Goal: Transaction & Acquisition: Subscribe to service/newsletter

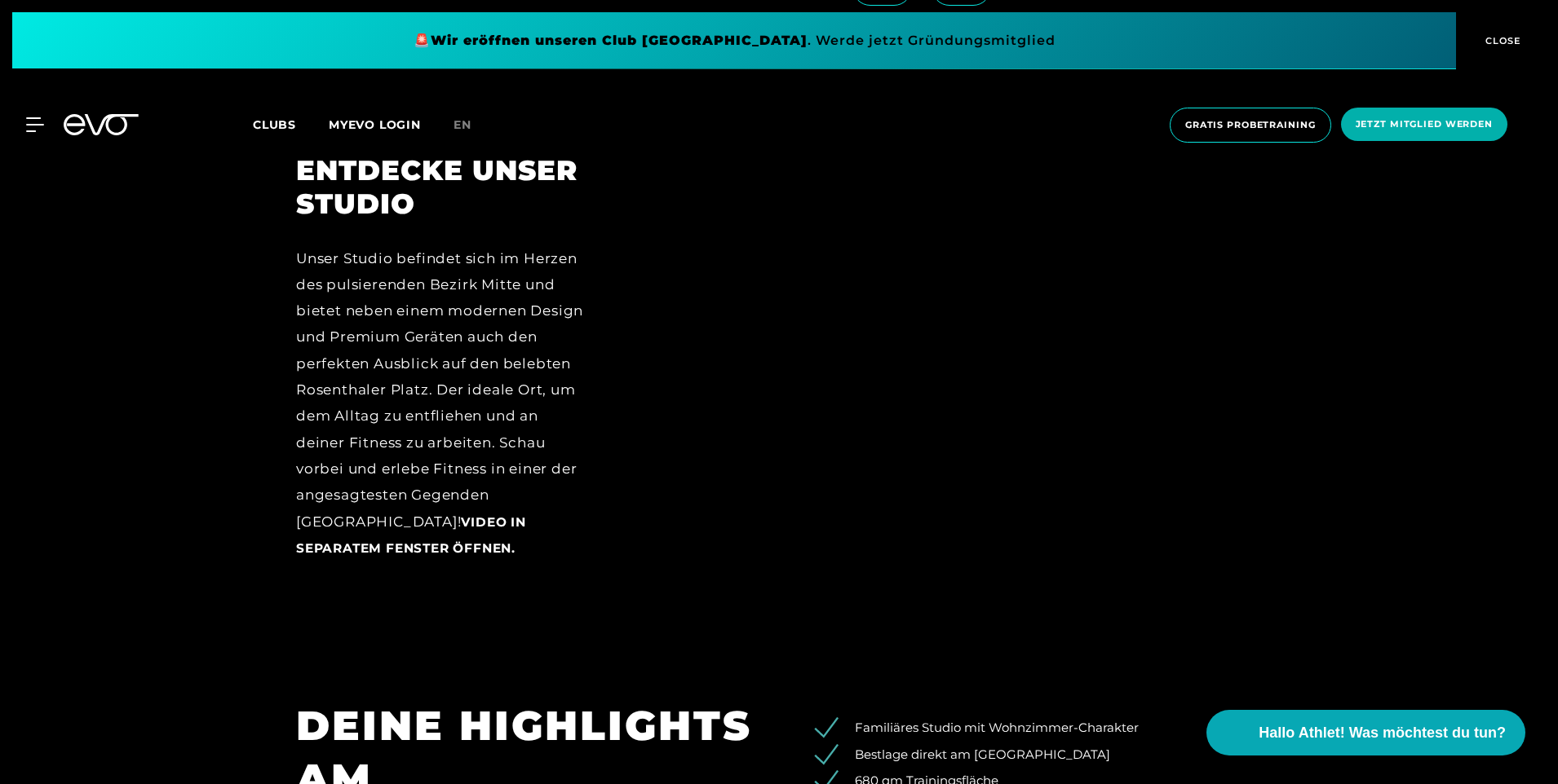
scroll to position [2282, 0]
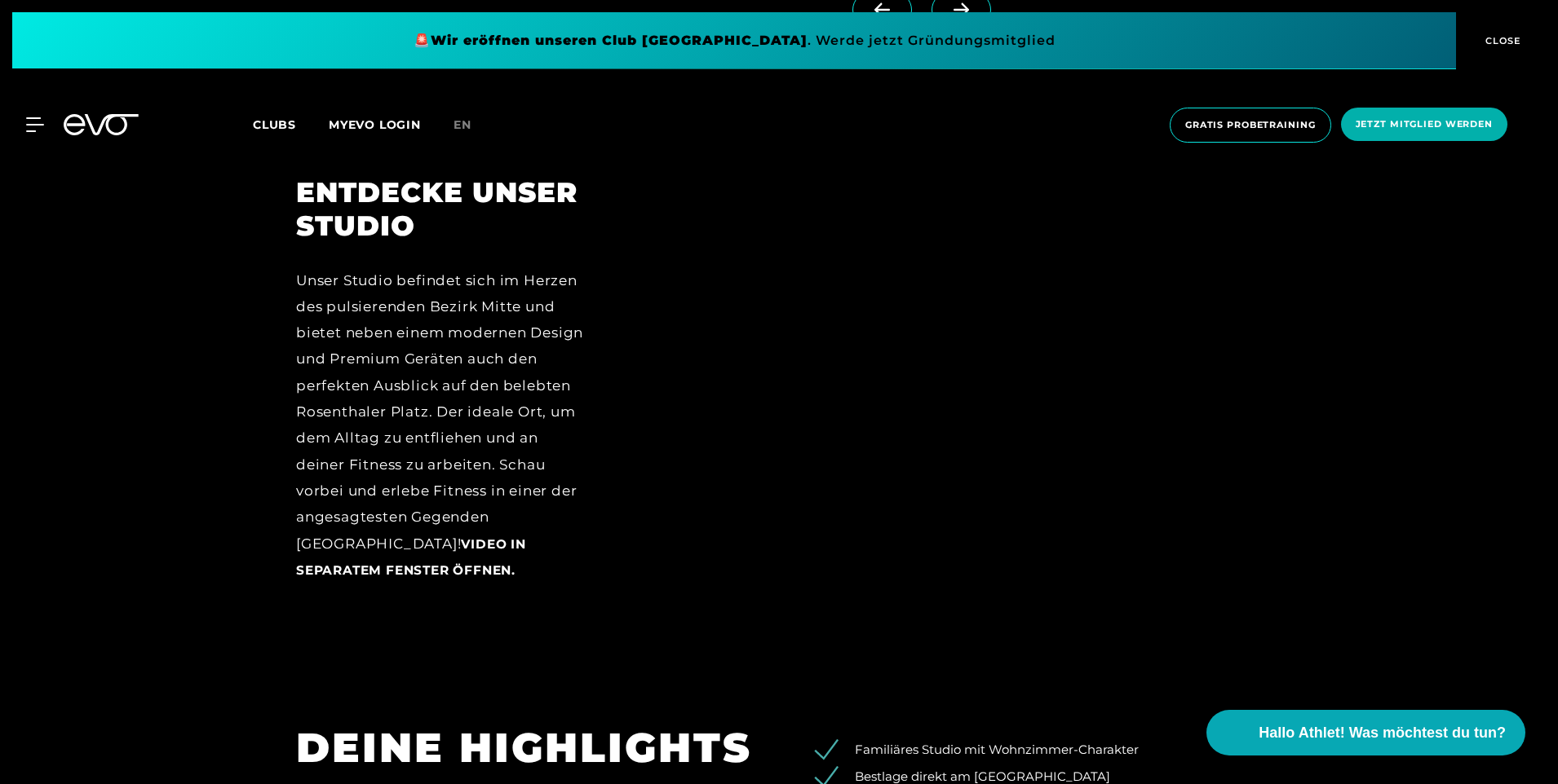
drag, startPoint x: 1176, startPoint y: 313, endPoint x: 1150, endPoint y: 333, distance: 32.8
click at [1176, 313] on div at bounding box center [947, 391] width 629 height 432
click at [941, 493] on div at bounding box center [947, 391] width 629 height 432
click at [1325, 726] on span "Hallo Athlet! Was möchtest du tun?" at bounding box center [1383, 733] width 260 height 23
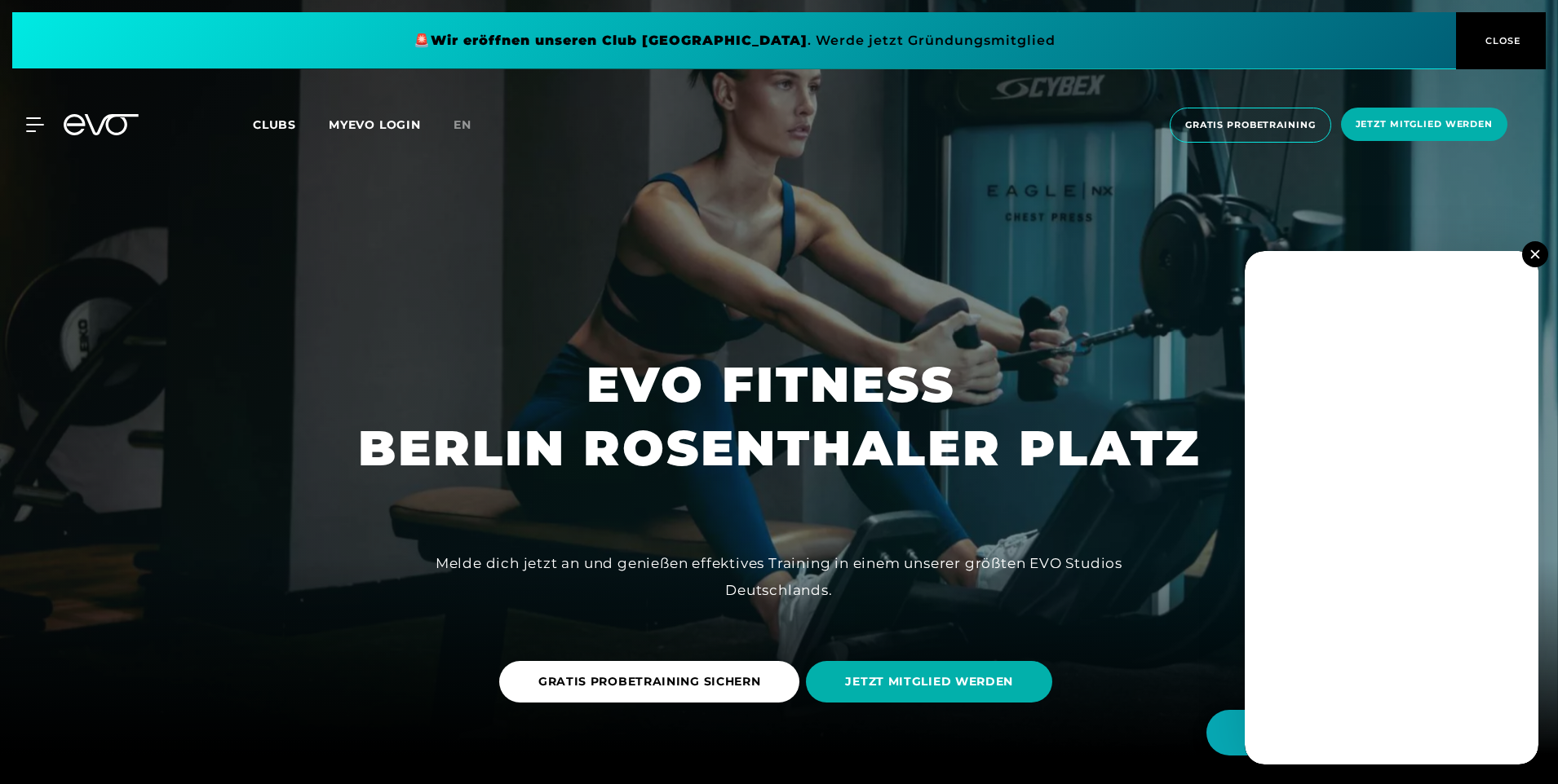
scroll to position [0, 0]
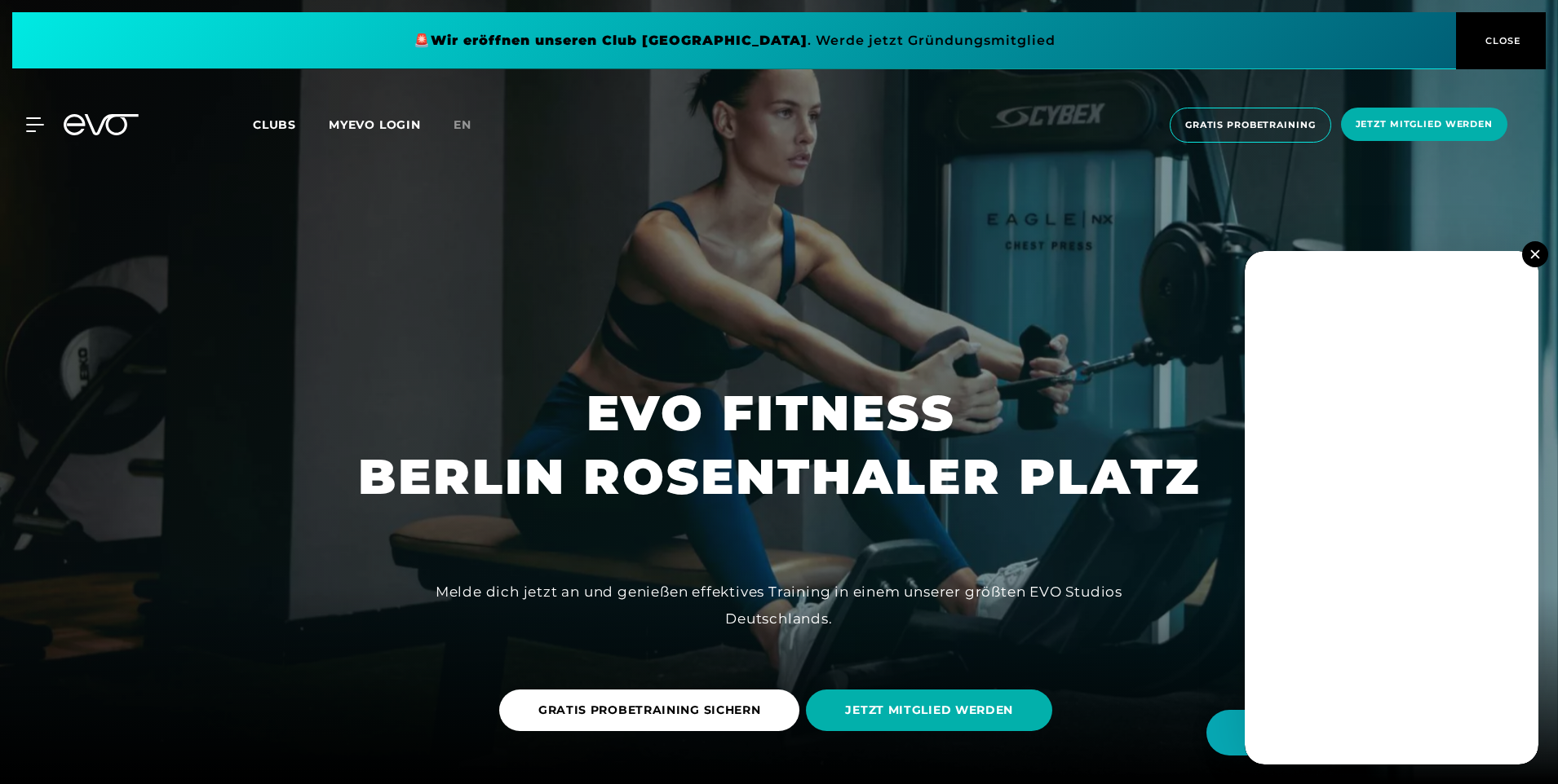
click at [22, 125] on div at bounding box center [25, 125] width 38 height 14
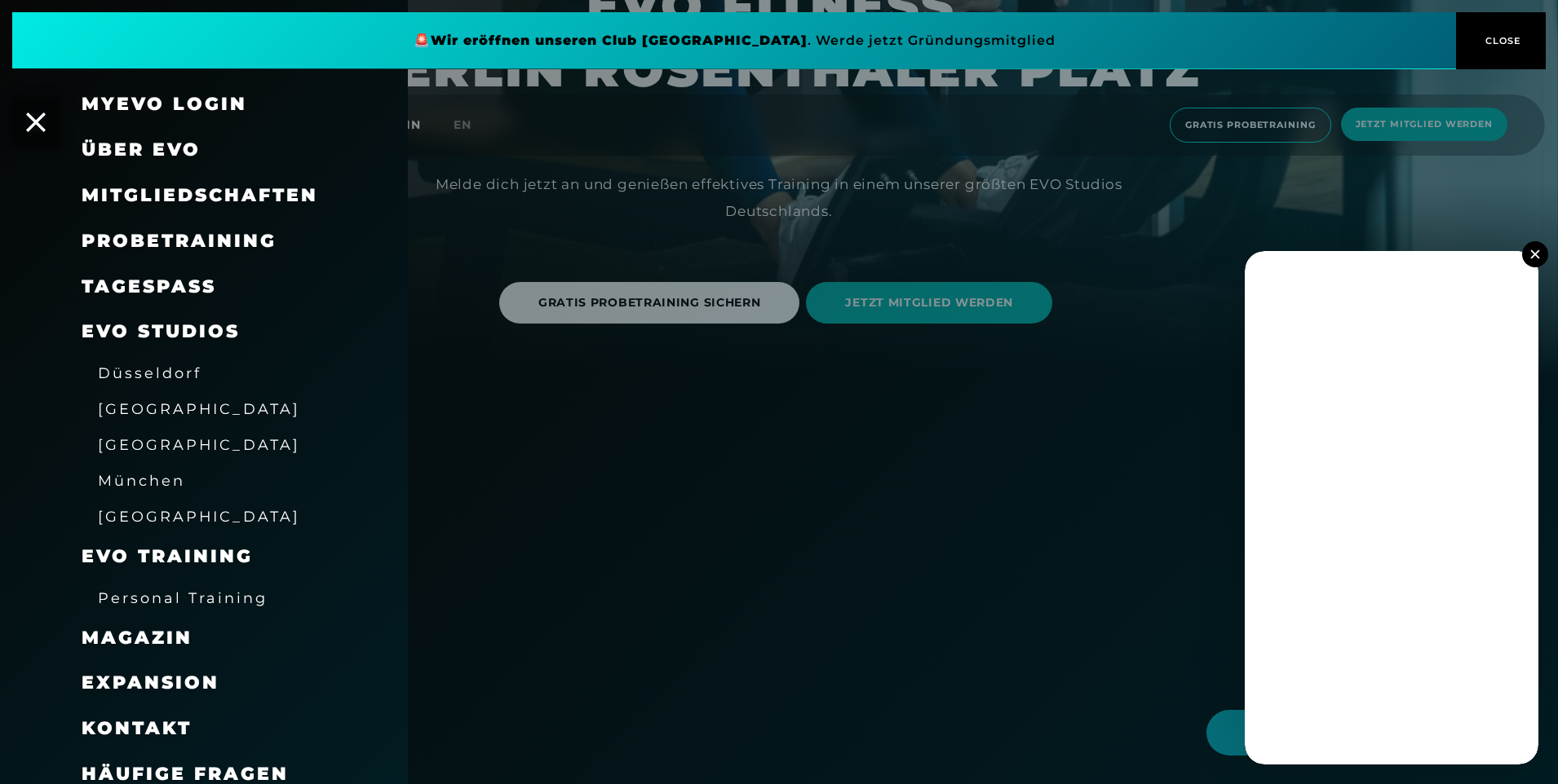
click at [180, 191] on span "Mitgliedschaften" at bounding box center [199, 195] width 237 height 22
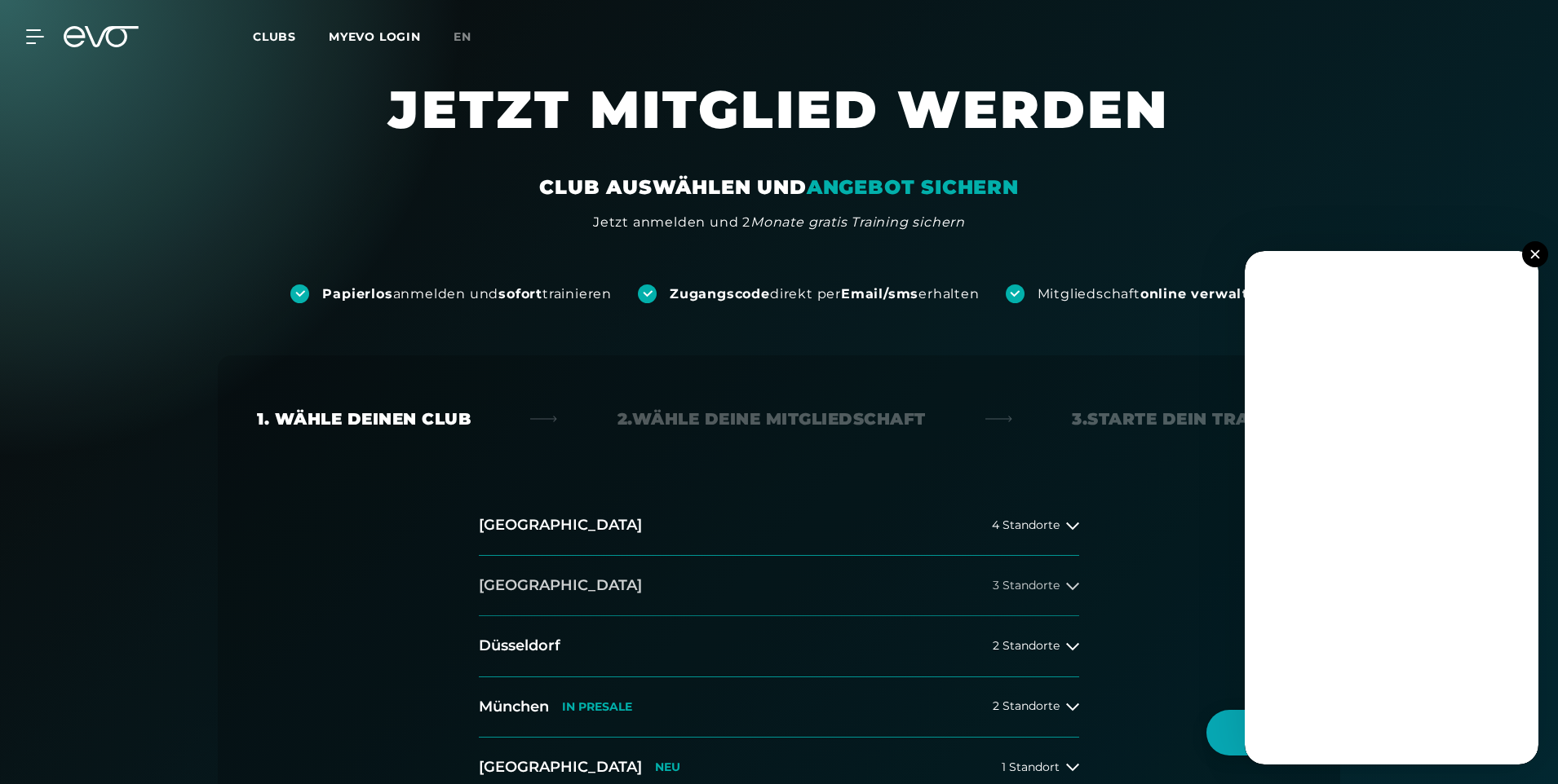
scroll to position [81, 0]
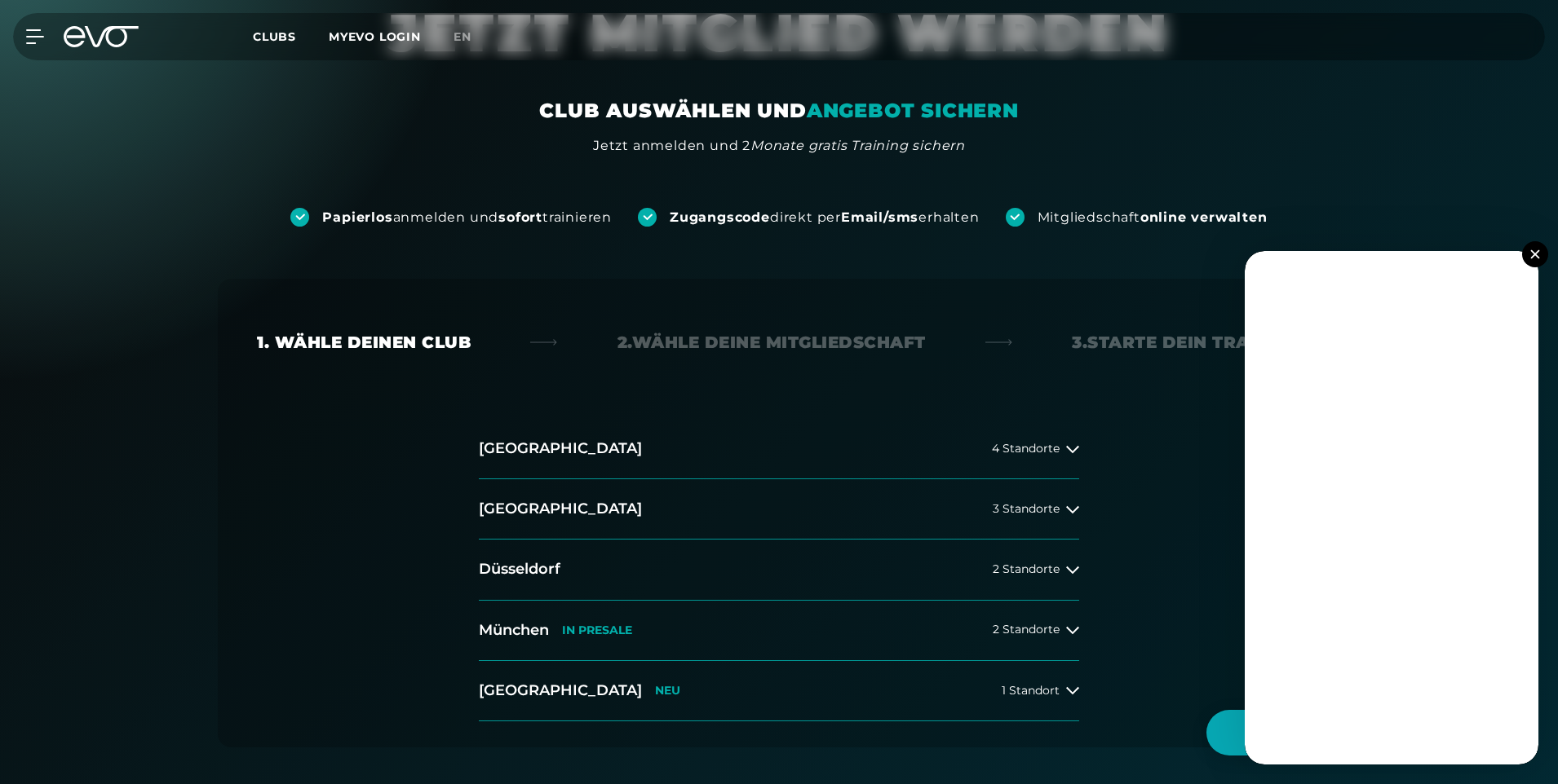
click at [1531, 258] on img at bounding box center [1534, 253] width 9 height 9
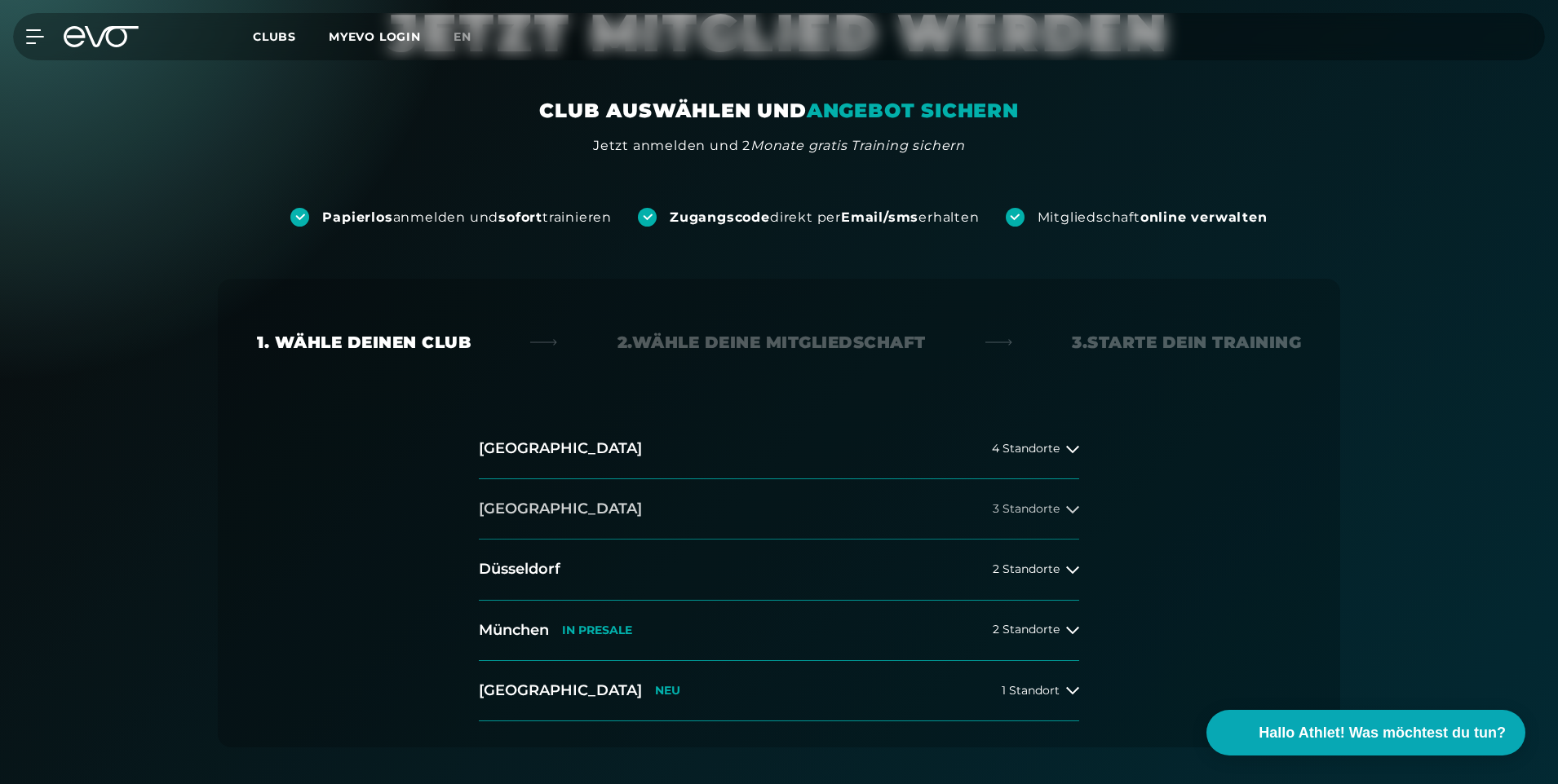
click at [1059, 510] on span "3 Standorte" at bounding box center [1026, 509] width 67 height 13
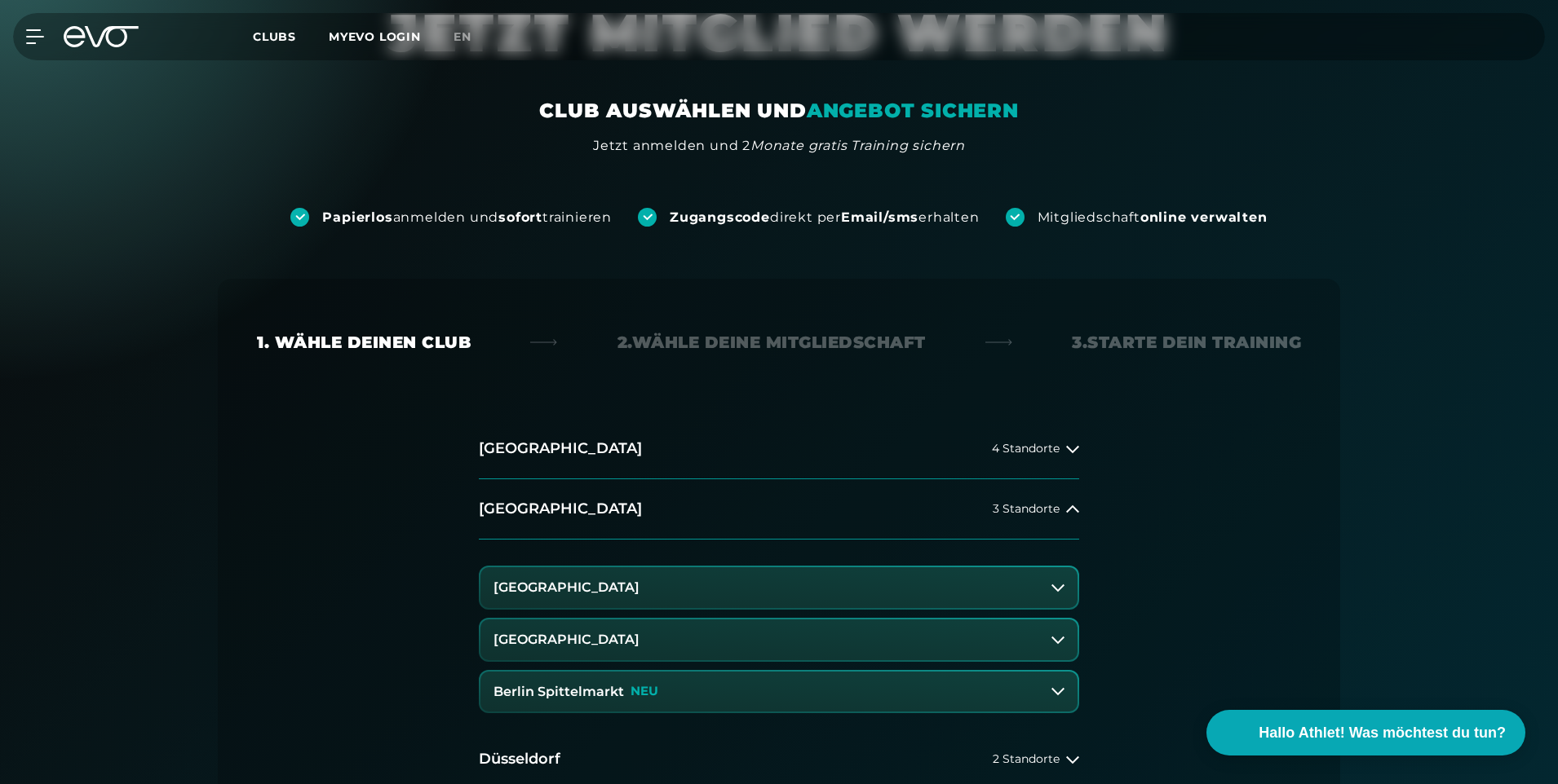
click at [604, 635] on h3 "[GEOGRAPHIC_DATA]" at bounding box center [566, 639] width 146 height 14
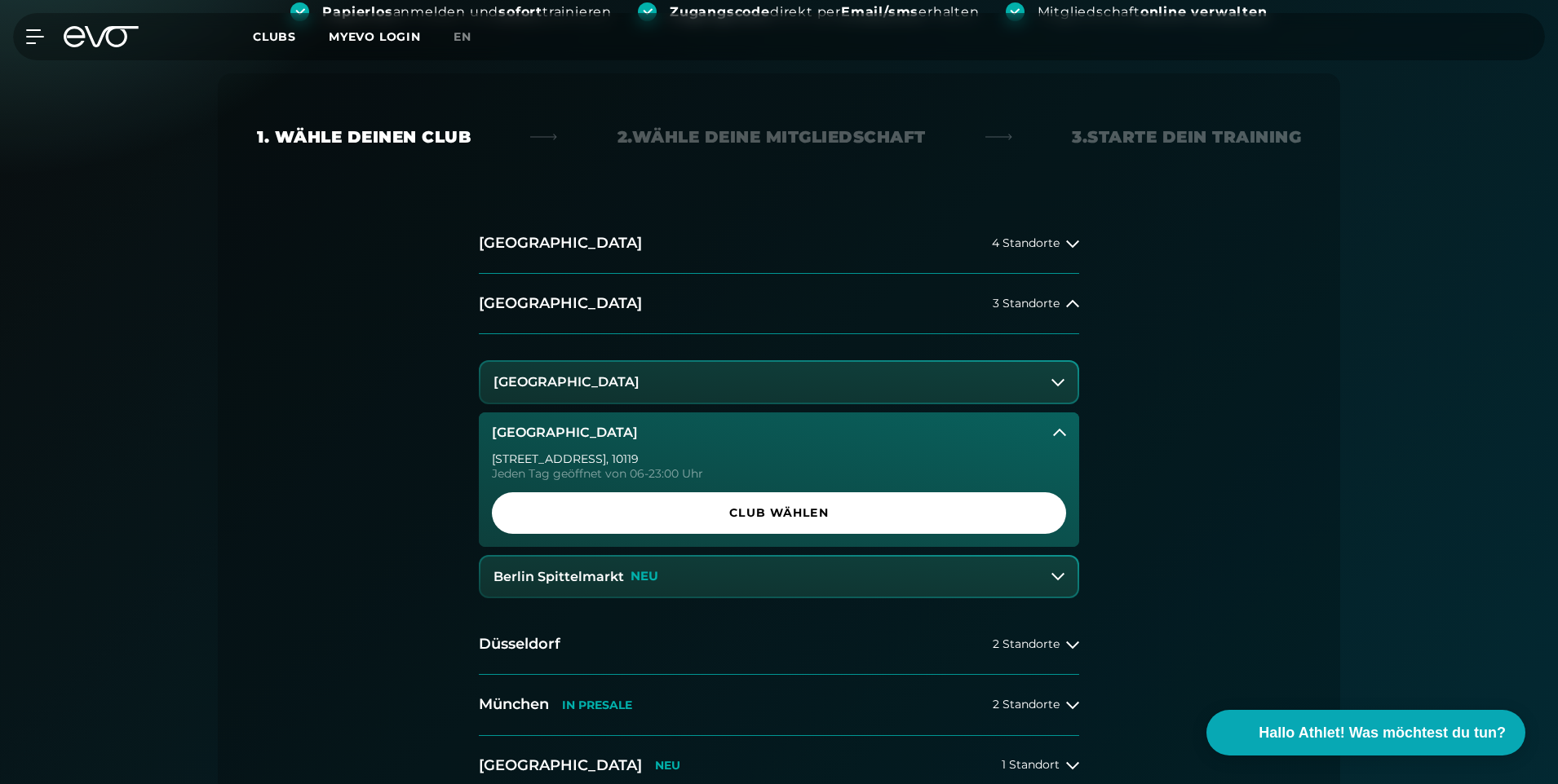
scroll to position [326, 0]
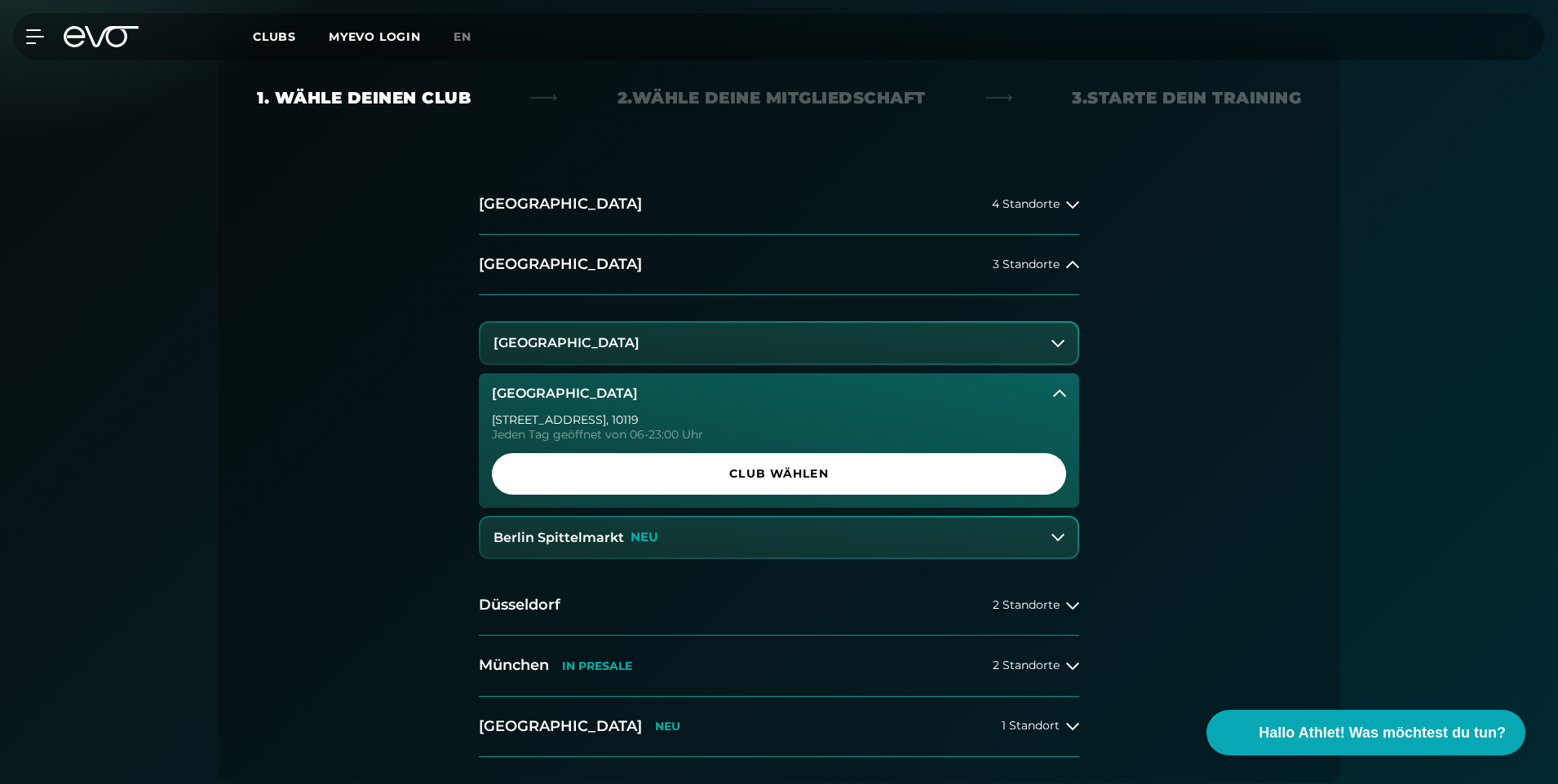
click at [1060, 389] on icon at bounding box center [1060, 394] width 14 height 14
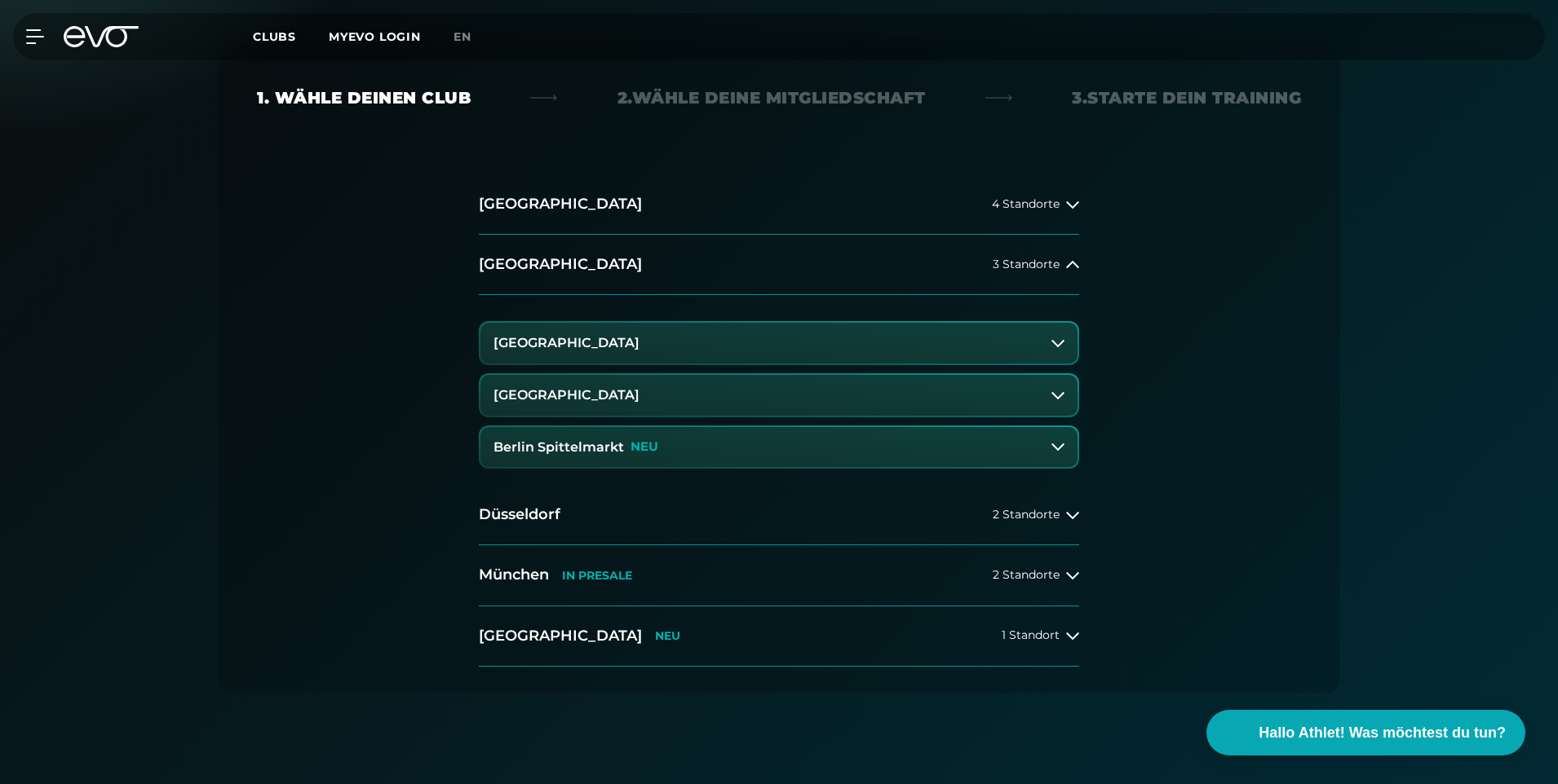
click at [694, 401] on button "[GEOGRAPHIC_DATA]" at bounding box center [779, 395] width 597 height 41
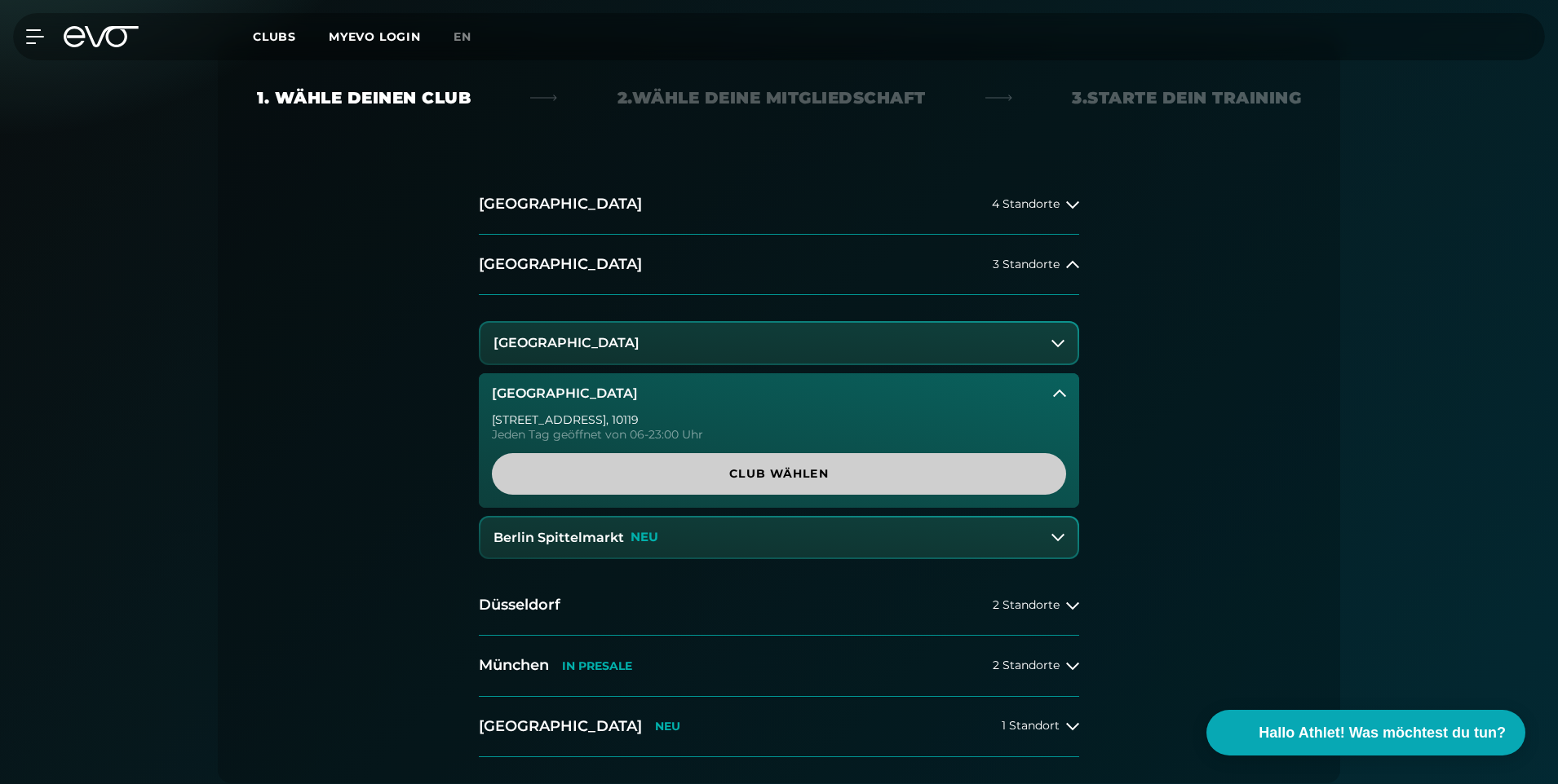
click at [780, 466] on span "Club wählen" at bounding box center [779, 474] width 496 height 17
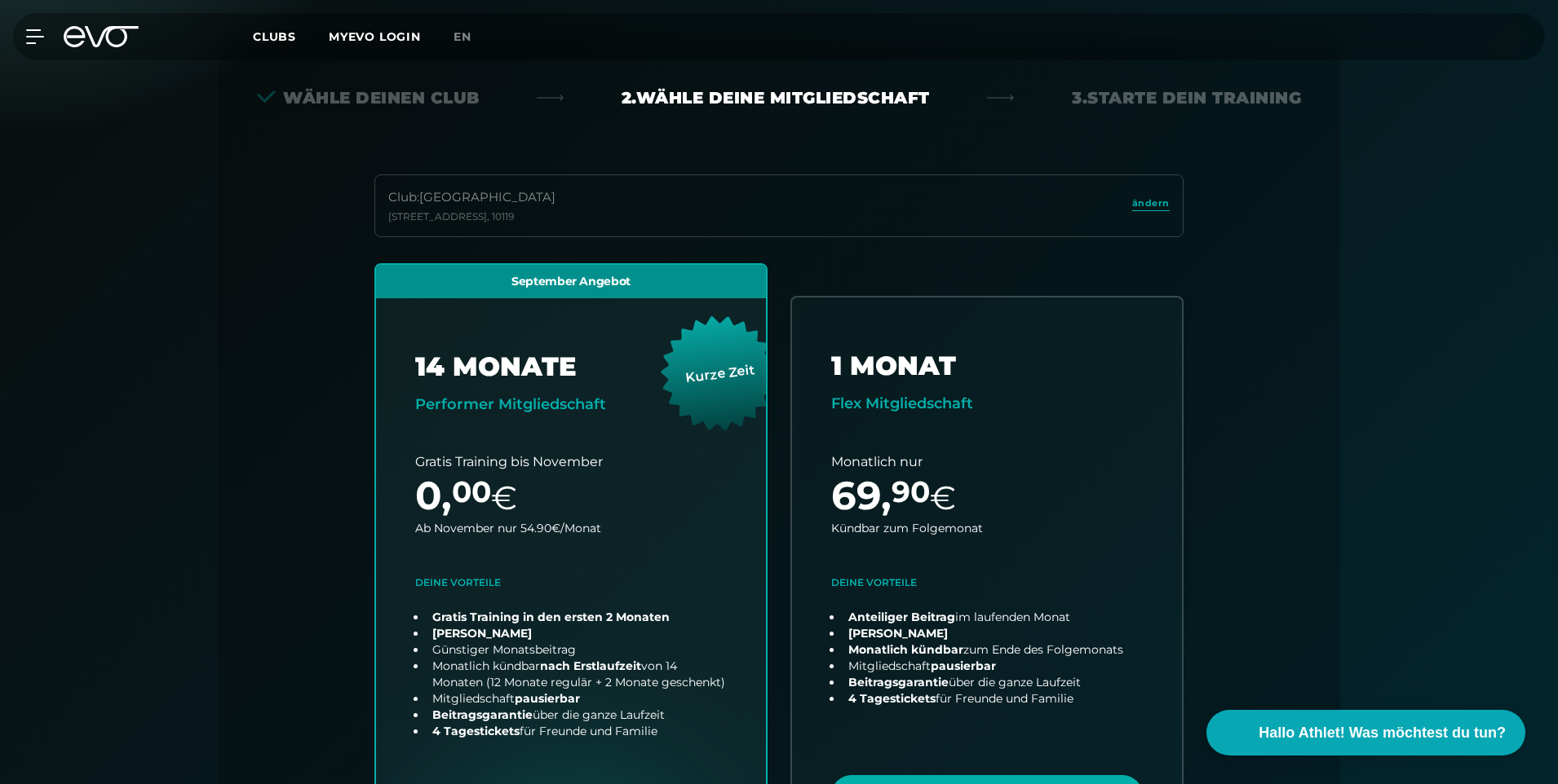
scroll to position [360, 0]
